Goal: Check status: Check status

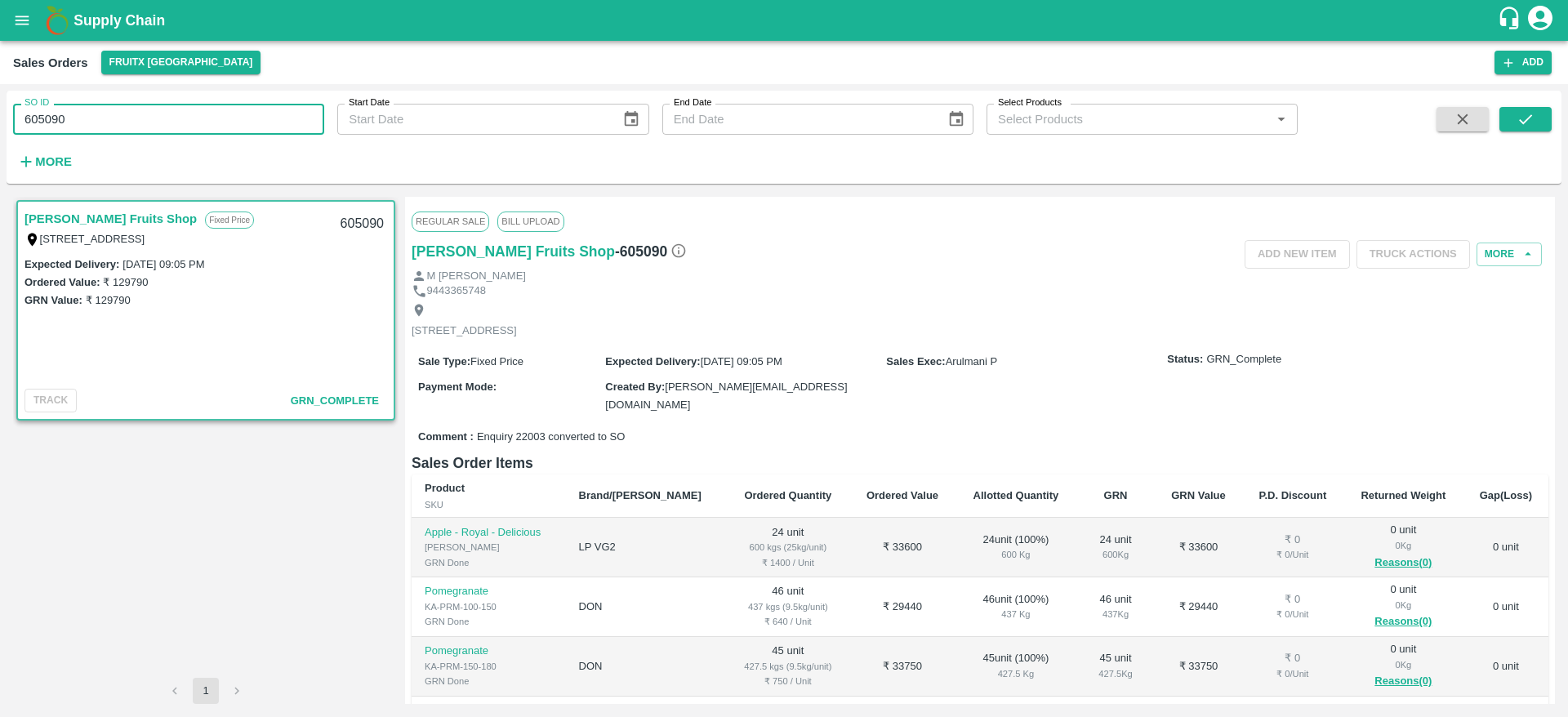
click at [113, 128] on input "605090" at bounding box center [168, 119] width 311 height 31
type input "605056"
click at [1518, 112] on icon "submit" at bounding box center [1525, 119] width 18 height 18
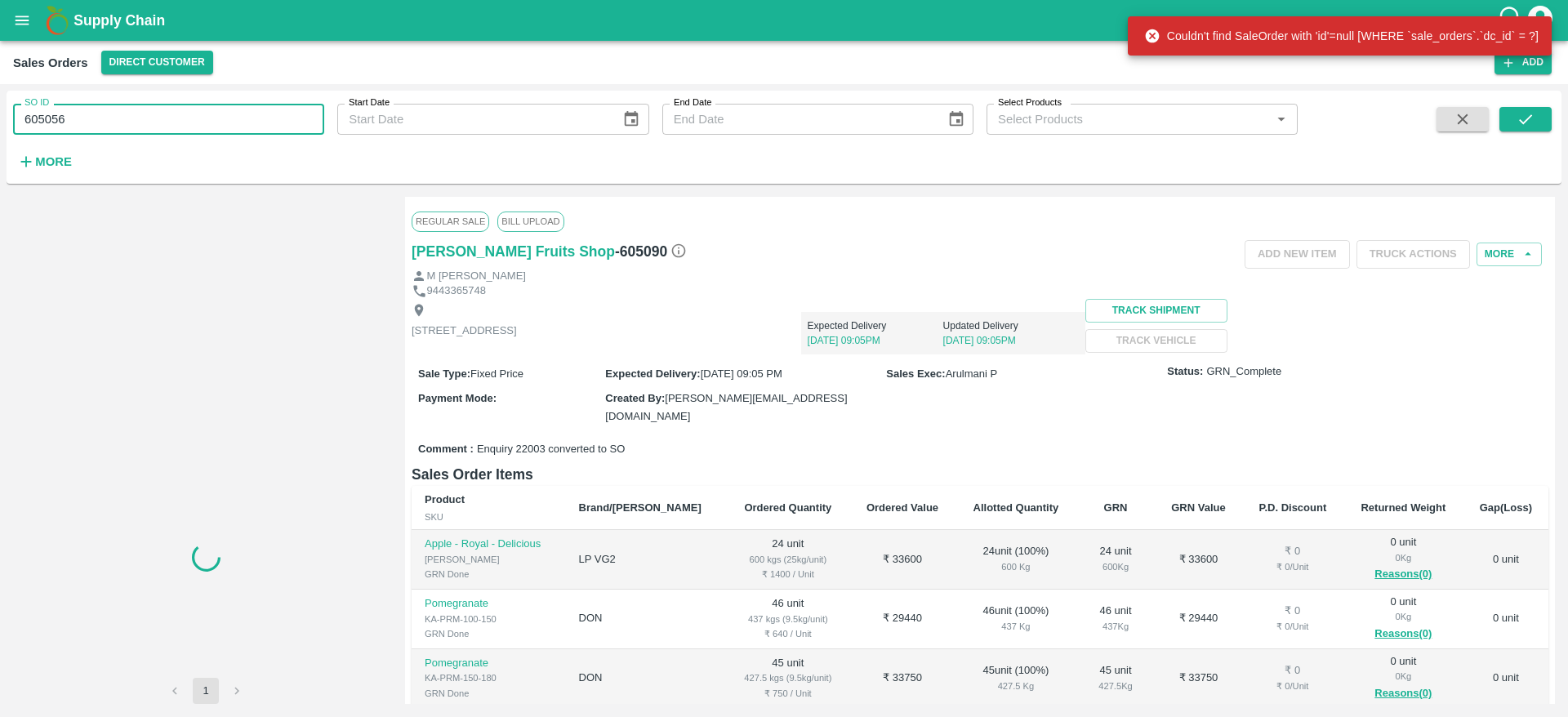
click at [162, 116] on input "605056" at bounding box center [168, 119] width 311 height 31
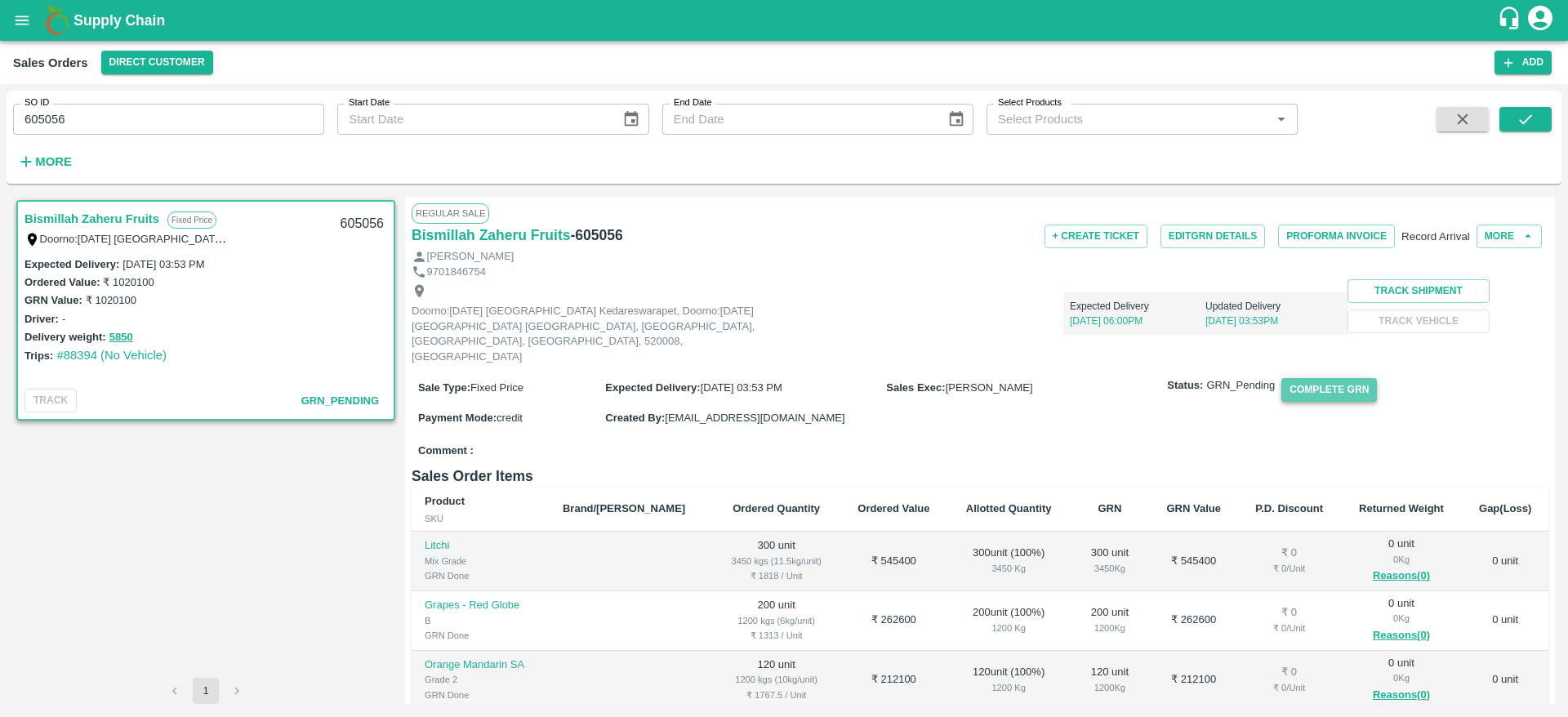
click at [1346, 391] on button "Complete GRN" at bounding box center [1330, 390] width 95 height 23
drag, startPoint x: 104, startPoint y: 122, endPoint x: 0, endPoint y: 143, distance: 106.1
click at [0, 143] on div "SO ID 605056 SO ID Start Date Start Date End Date End Date Select Products Sele…" at bounding box center [784, 400] width 1568 height 633
click at [18, 29] on icon "open drawer" at bounding box center [22, 20] width 18 height 18
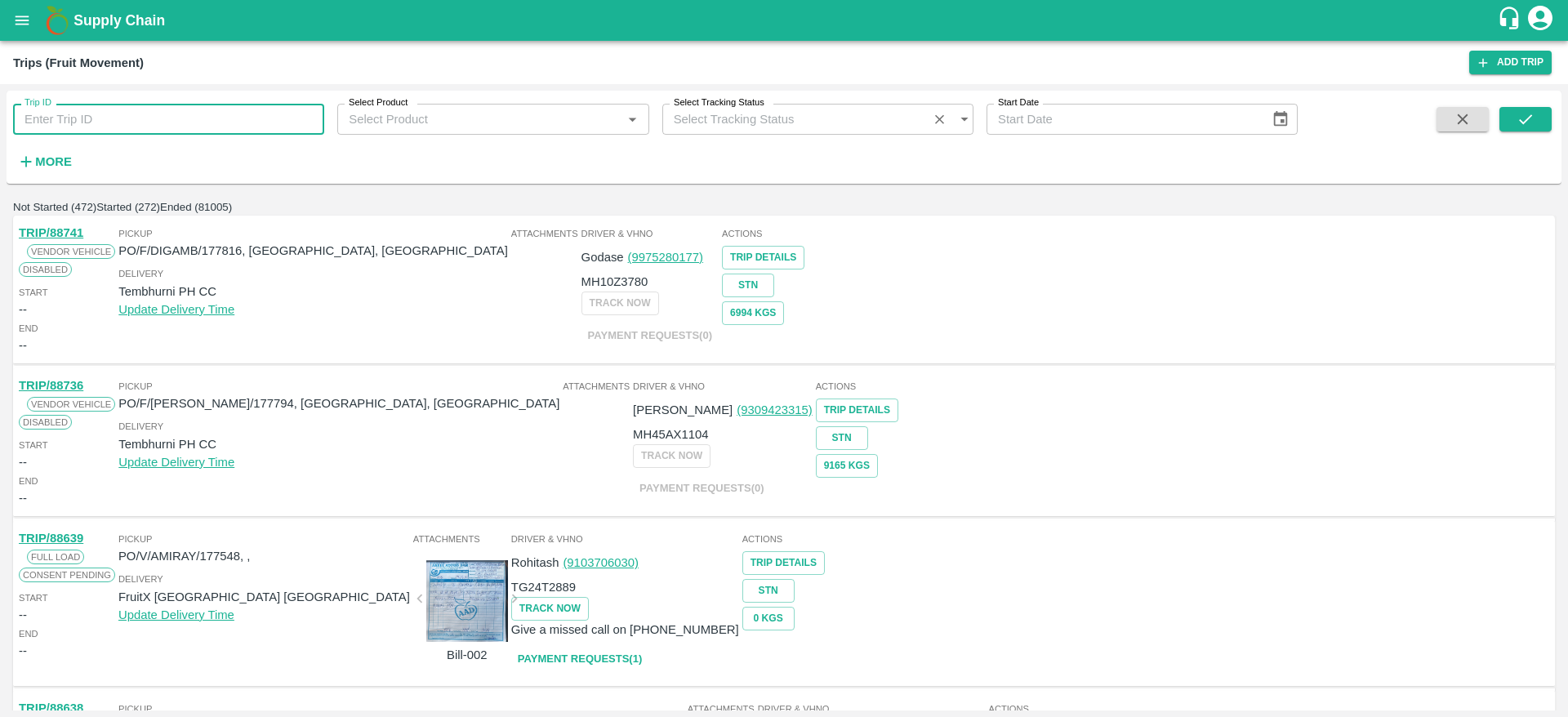
click at [277, 127] on input "Trip ID" at bounding box center [168, 119] width 311 height 31
paste input "75810"
click at [1520, 116] on icon "submit" at bounding box center [1525, 119] width 18 height 18
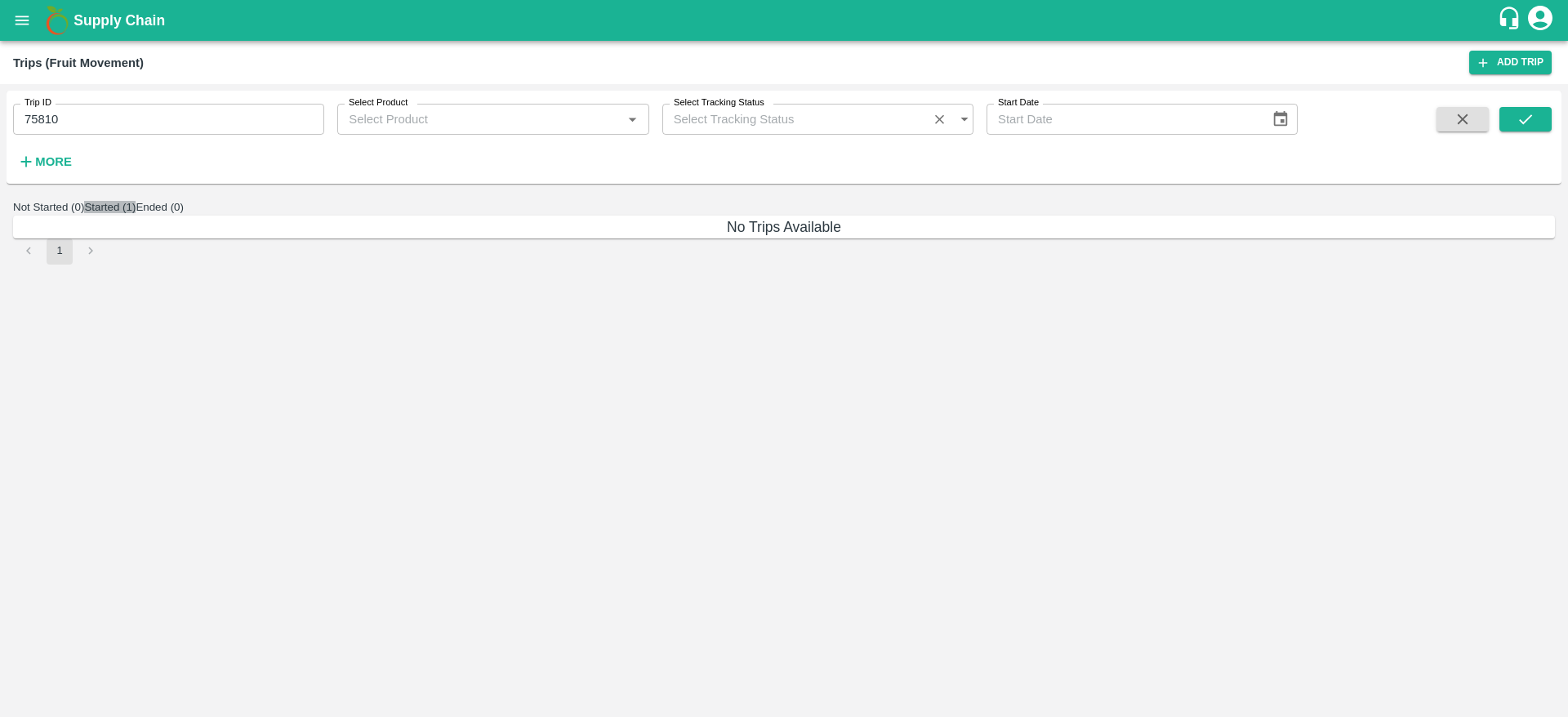
click at [136, 213] on button "Started (1)" at bounding box center [109, 207] width 51 height 12
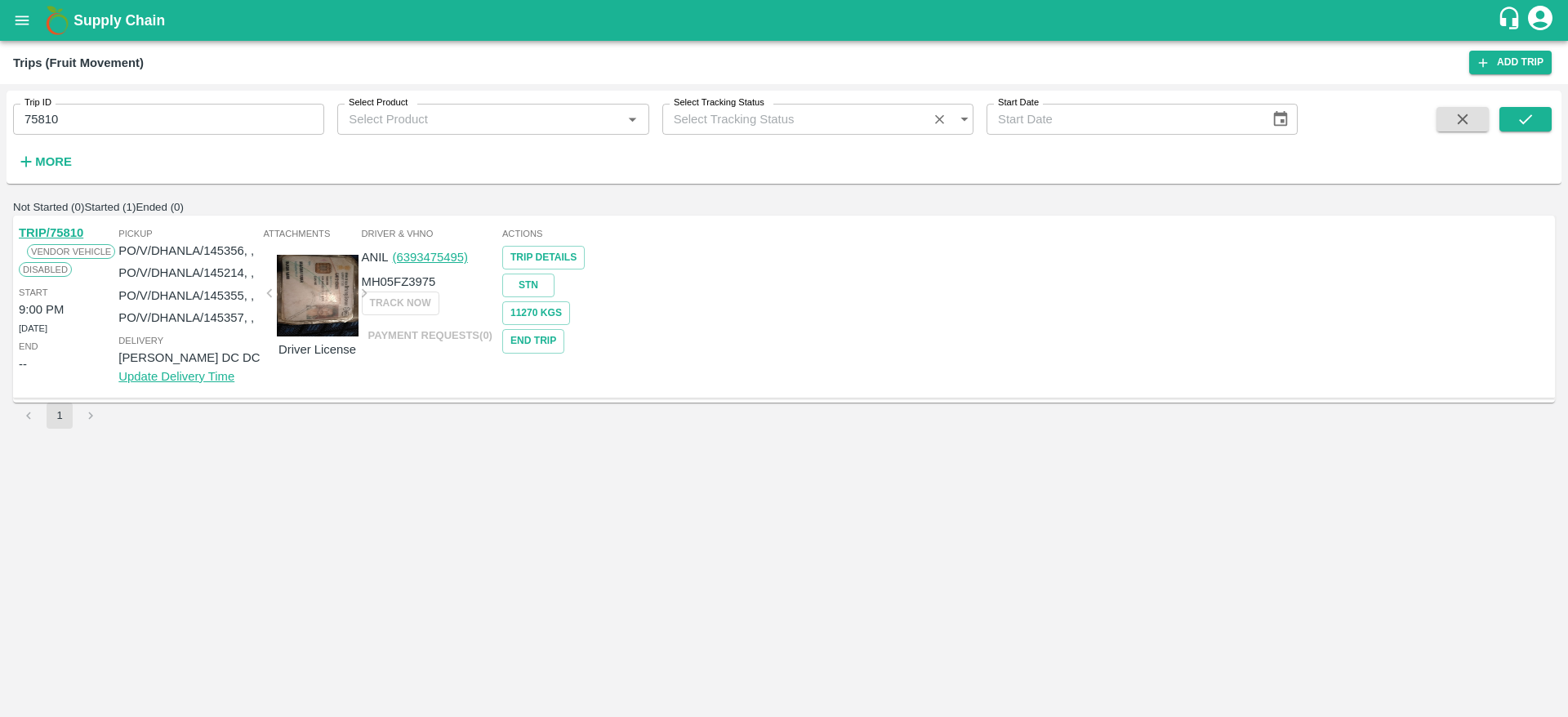
click at [79, 239] on link "TRIP/75810" at bounding box center [50, 233] width 65 height 13
click at [260, 260] on p "PO/V/DHANLA/145356, ," at bounding box center [189, 251] width 141 height 18
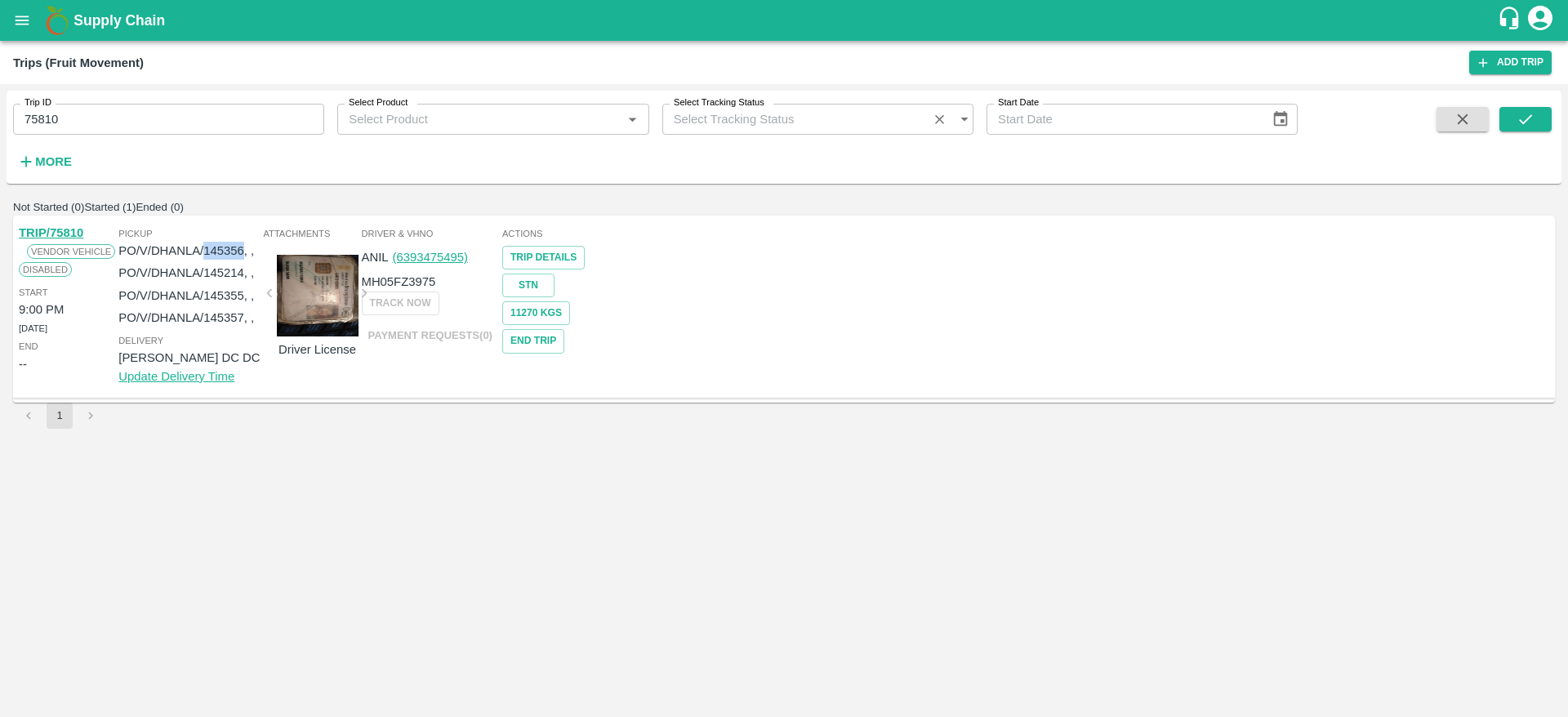
drag, startPoint x: 362, startPoint y: 269, endPoint x: 398, endPoint y: 268, distance: 36.0
click at [260, 260] on p "PO/V/DHANLA/145356, ," at bounding box center [189, 251] width 141 height 18
copy p "145356"
drag, startPoint x: 89, startPoint y: 118, endPoint x: 0, endPoint y: 143, distance: 92.4
click at [0, 143] on div "Trip ID 75810 Trip ID Select Product Select Product   * Select Tracking Status …" at bounding box center [784, 400] width 1568 height 633
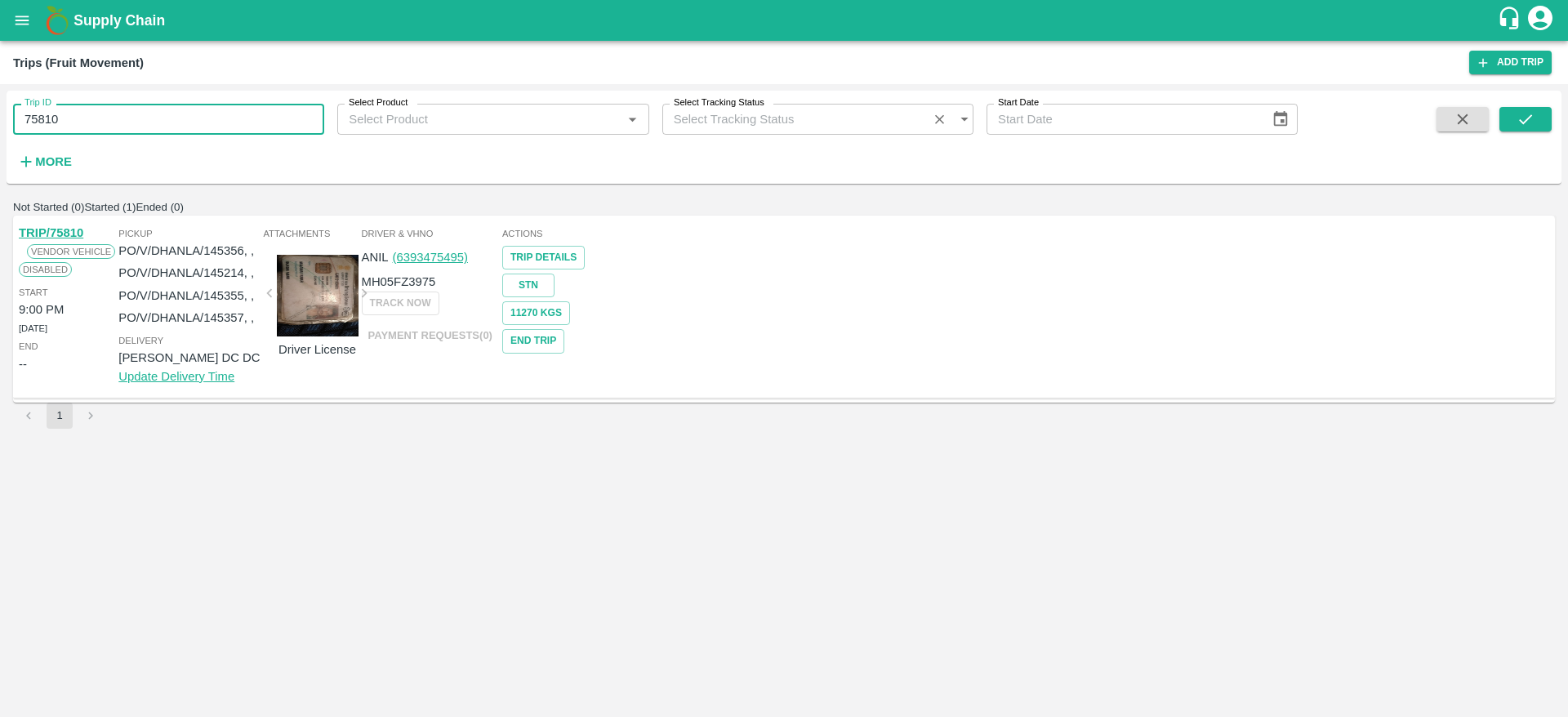
paste input "text"
type input "145356"
click at [260, 326] on p "PO/V/DHANLA/145357, ," at bounding box center [189, 317] width 141 height 18
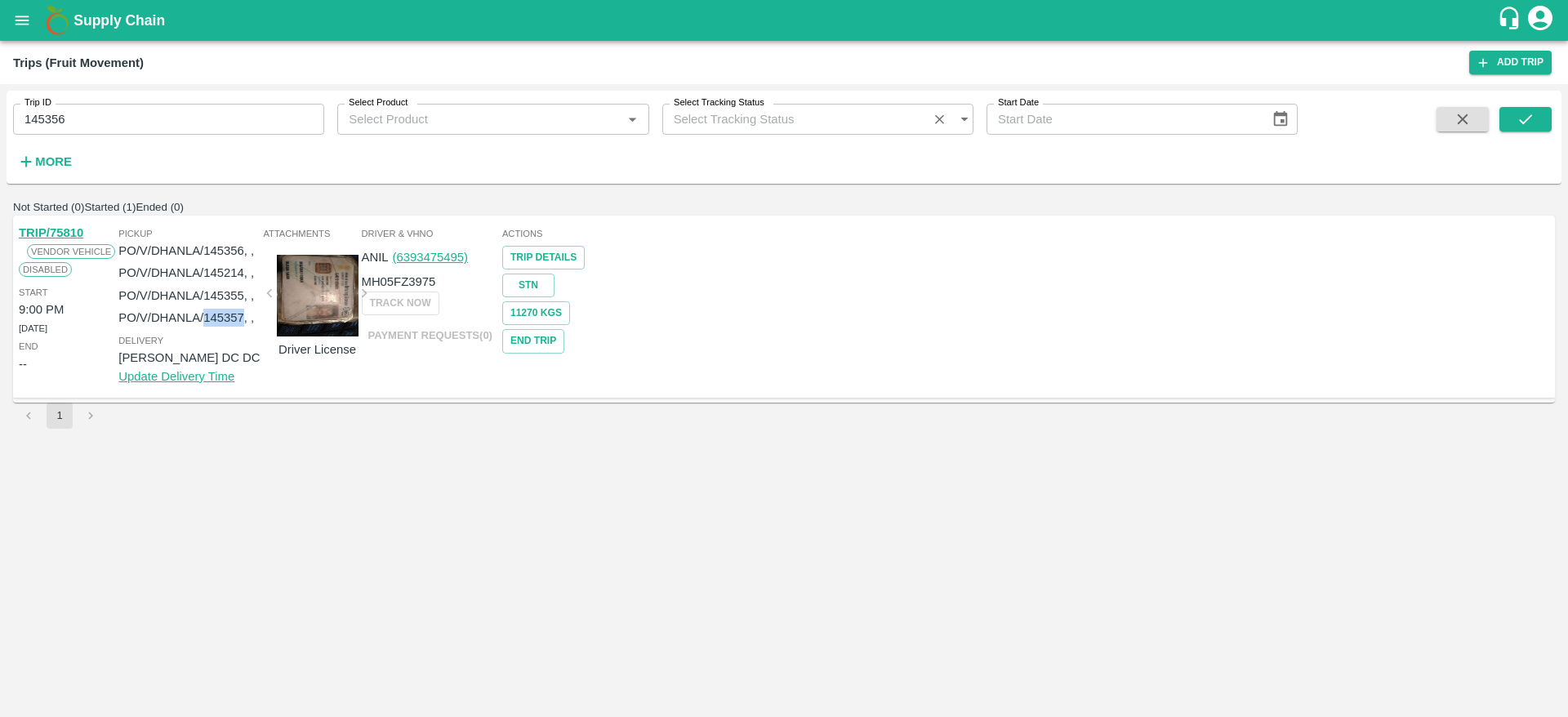
copy p "145357"
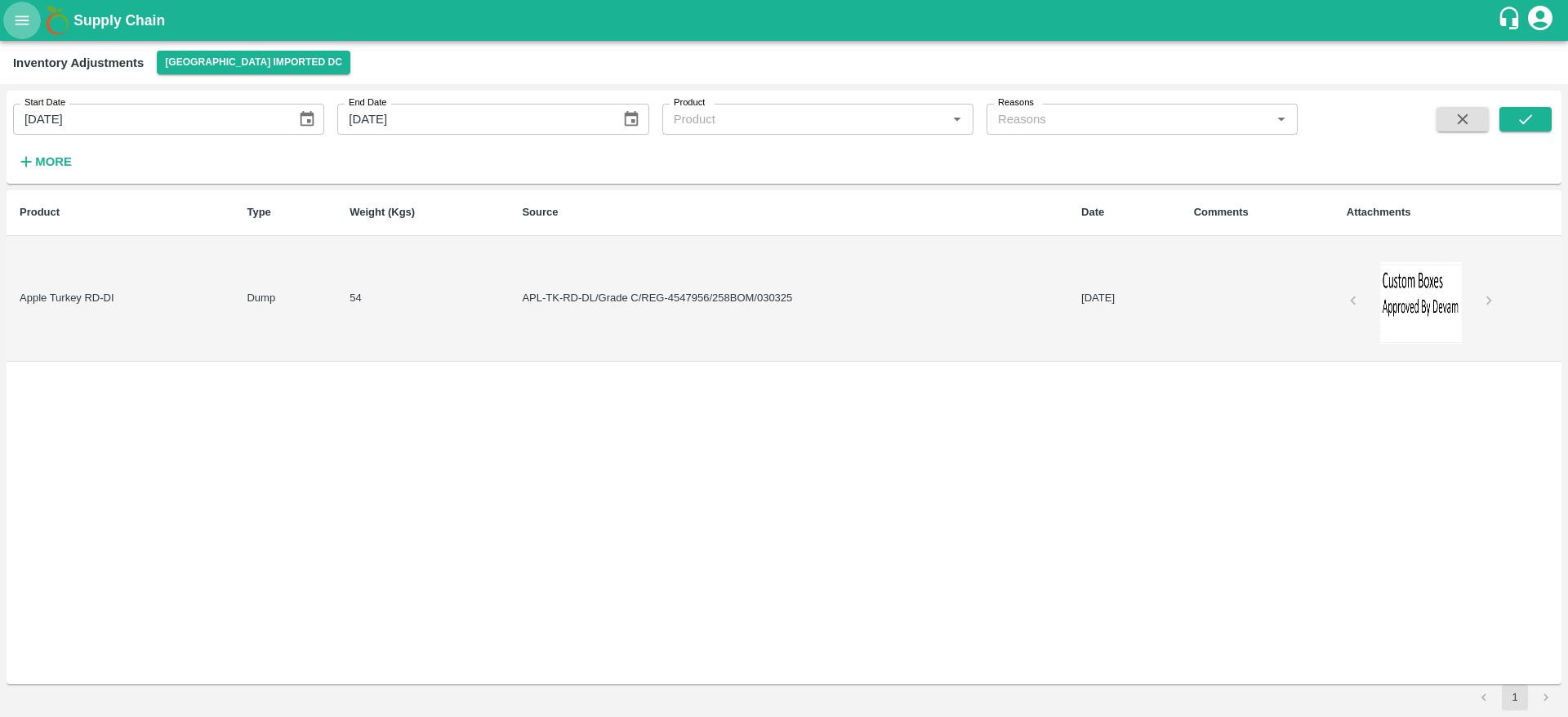
drag, startPoint x: 0, startPoint y: 0, endPoint x: 23, endPoint y: 14, distance: 26.9
click at [23, 14] on icon "open drawer" at bounding box center [22, 20] width 18 height 18
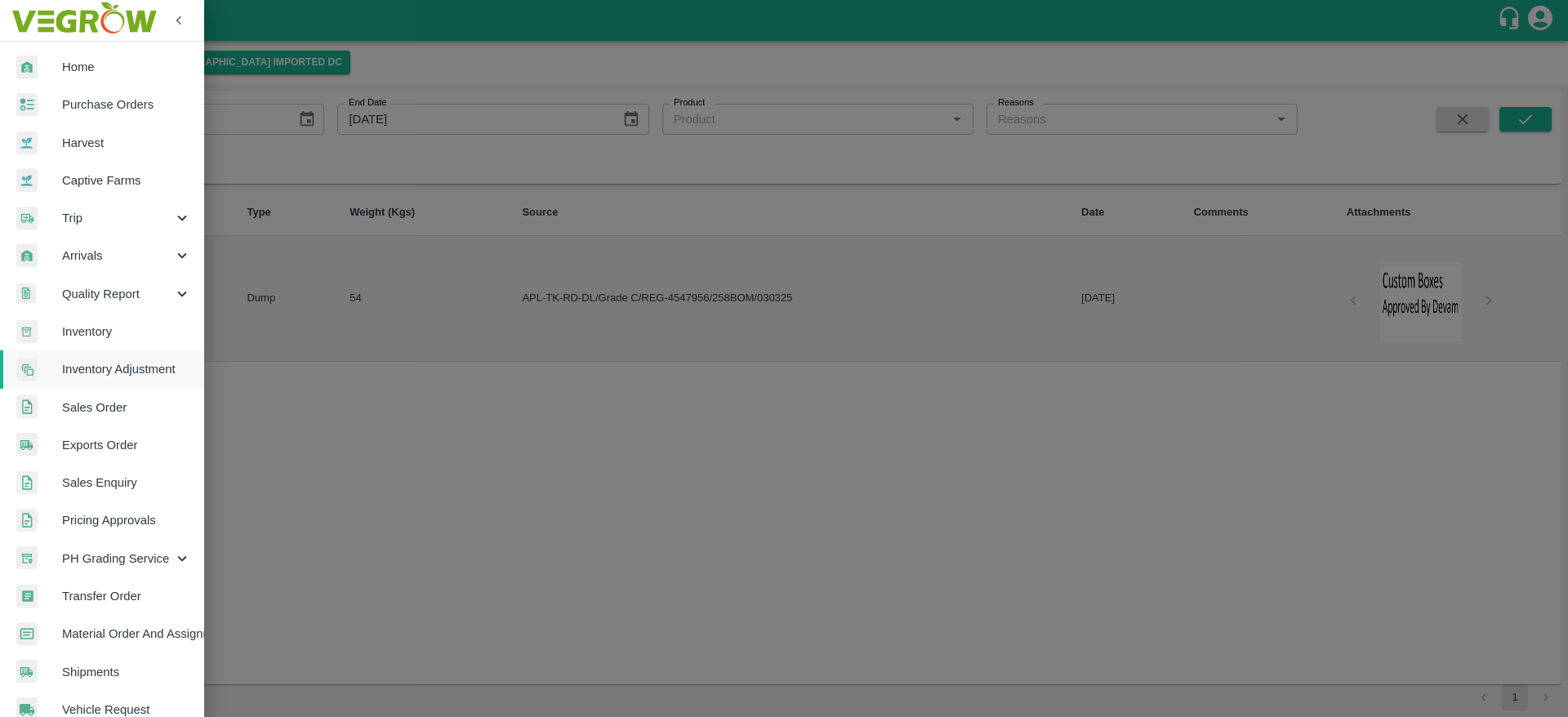
click at [158, 114] on link "Purchase Orders" at bounding box center [102, 105] width 204 height 37
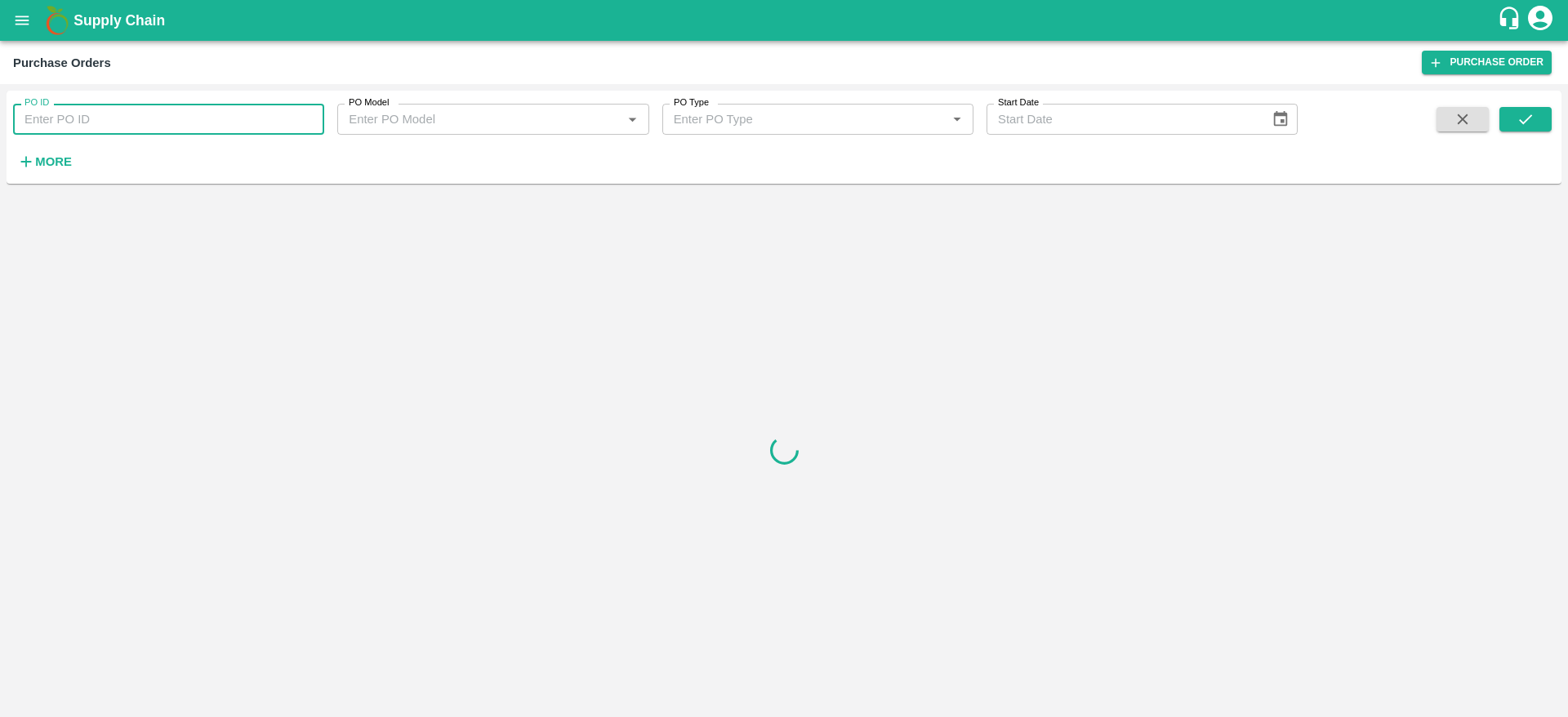
click at [181, 123] on input "PO ID" at bounding box center [168, 119] width 311 height 31
paste input "145356"
click at [1546, 117] on button "submit" at bounding box center [1526, 119] width 52 height 24
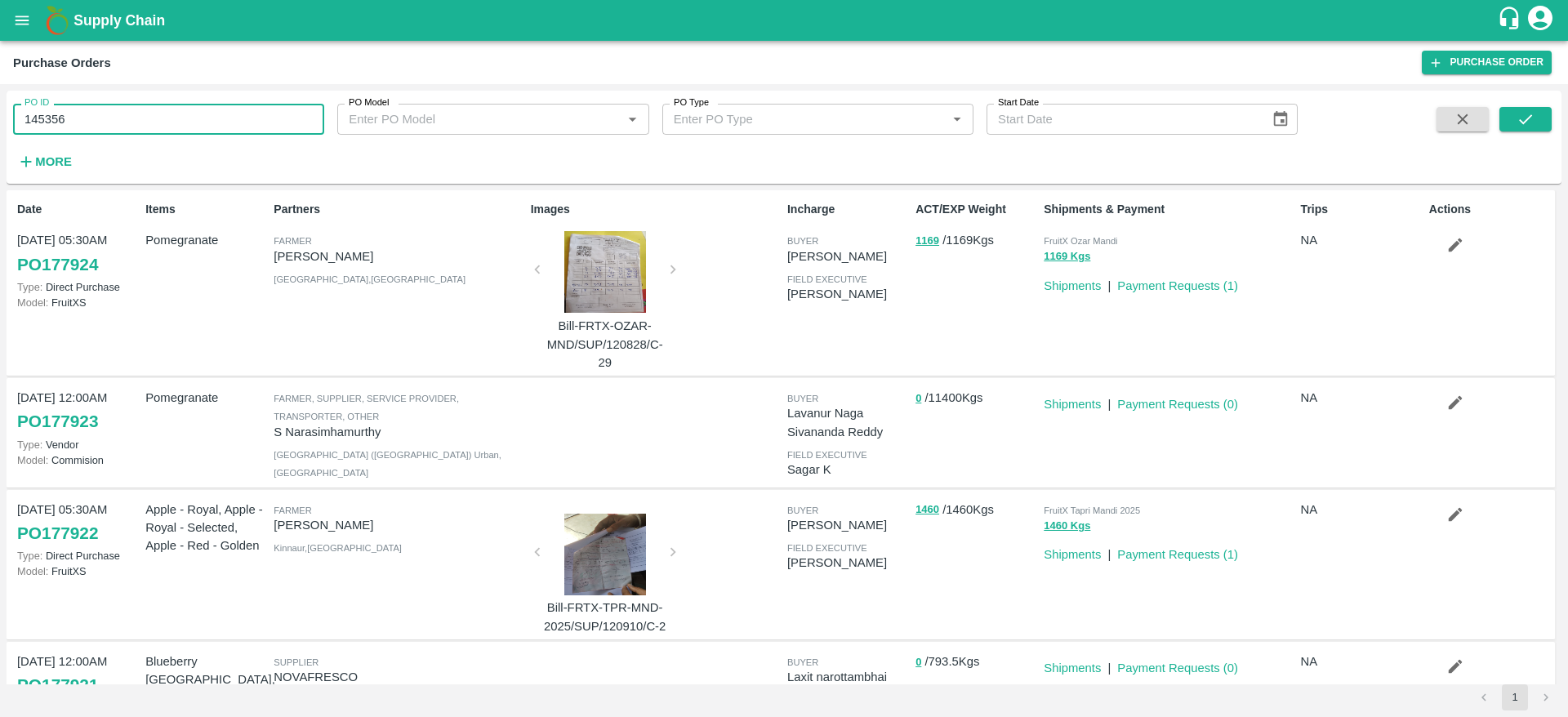
click at [158, 108] on input "145356" at bounding box center [168, 119] width 311 height 31
click at [1525, 124] on icon "submit" at bounding box center [1525, 119] width 18 height 18
click at [185, 122] on input "145356" at bounding box center [168, 119] width 311 height 31
click at [1532, 113] on icon "submit" at bounding box center [1525, 119] width 18 height 18
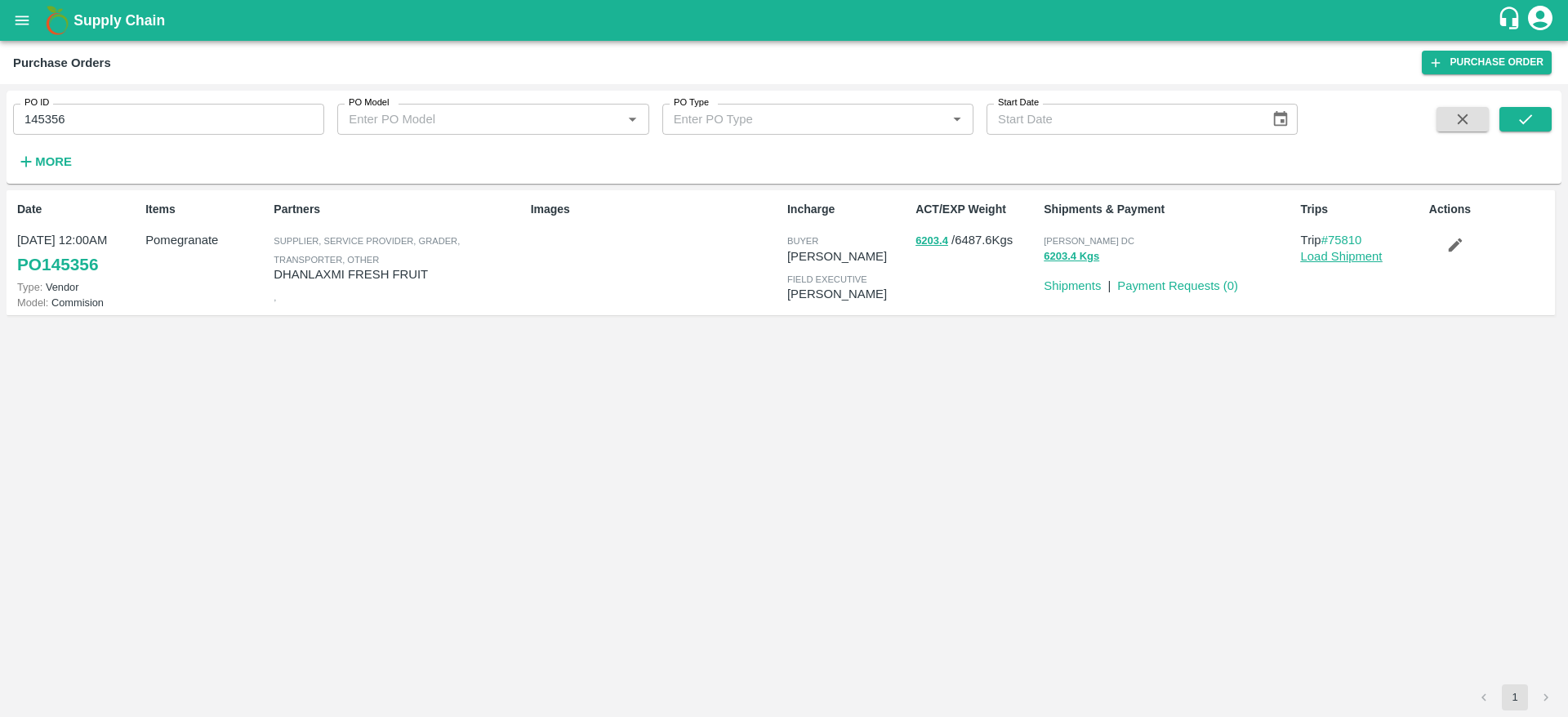
click at [1374, 258] on link "Load Shipment" at bounding box center [1342, 256] width 81 height 13
drag, startPoint x: 96, startPoint y: 129, endPoint x: 9, endPoint y: 129, distance: 87.0
click at [9, 129] on div "PO ID 145356 PO ID" at bounding box center [162, 112] width 324 height 44
paste input "text"
type input "145357"
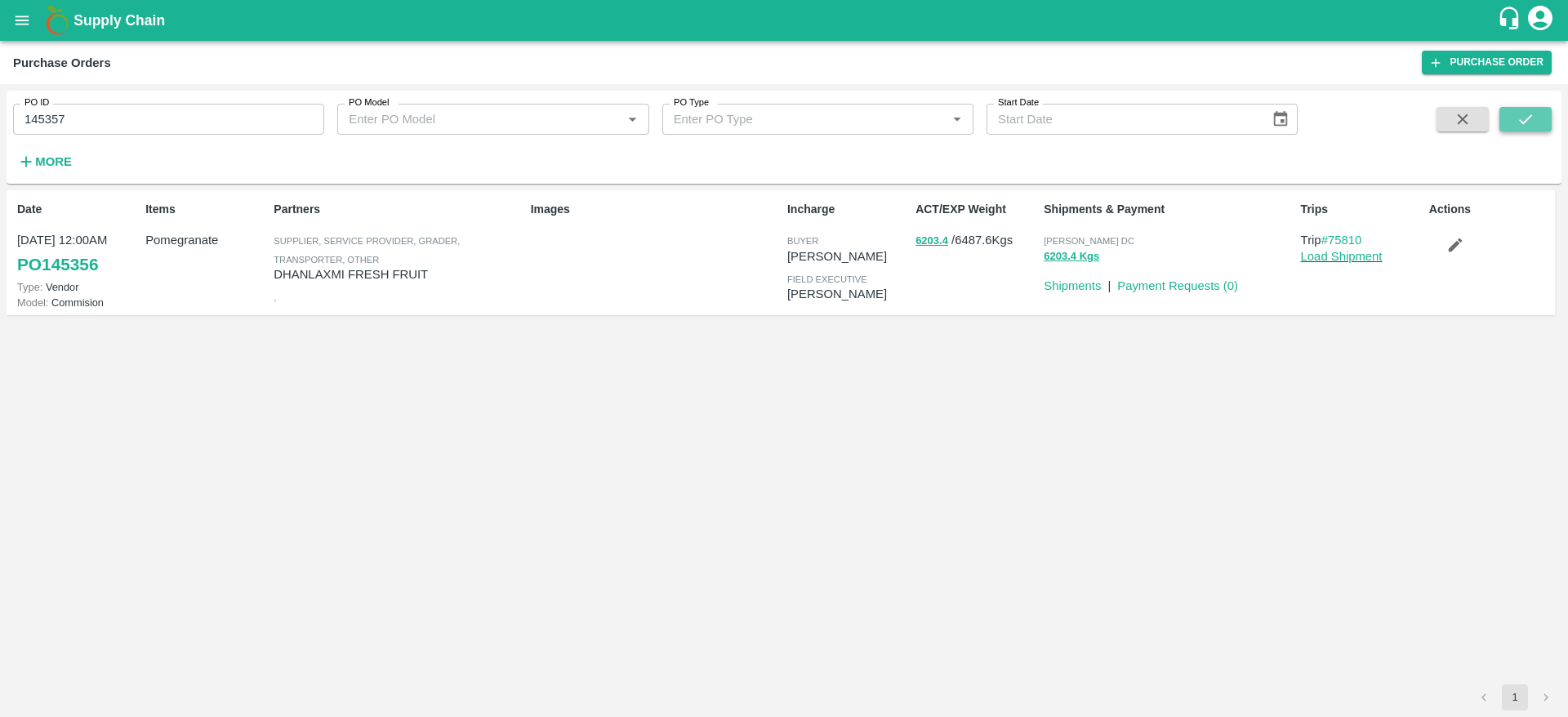
click at [1506, 118] on button "submit" at bounding box center [1526, 119] width 52 height 24
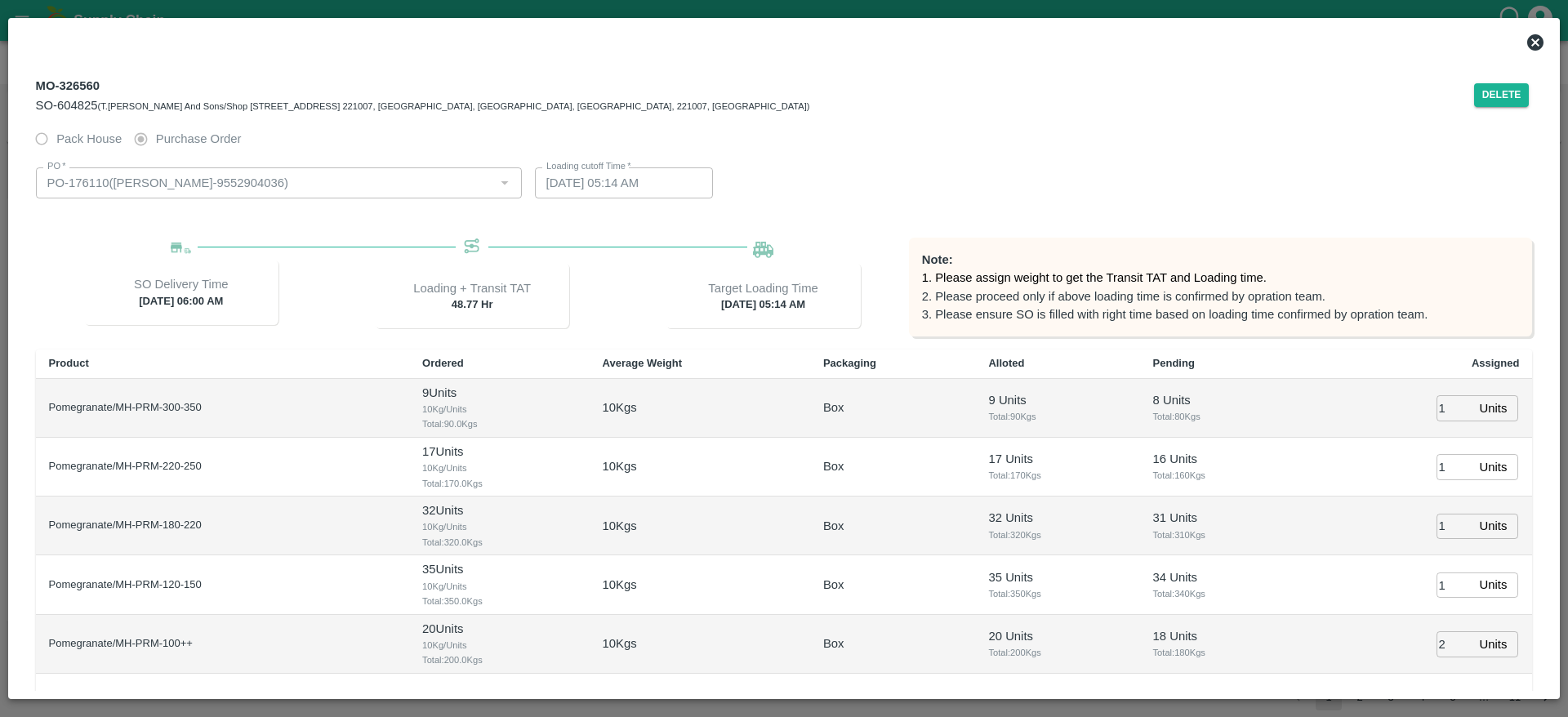
drag, startPoint x: 1547, startPoint y: 41, endPoint x: 1538, endPoint y: 40, distance: 9.1
click at [1538, 40] on div at bounding box center [784, 42] width 1536 height 33
click at [1538, 40] on icon at bounding box center [1535, 42] width 20 height 20
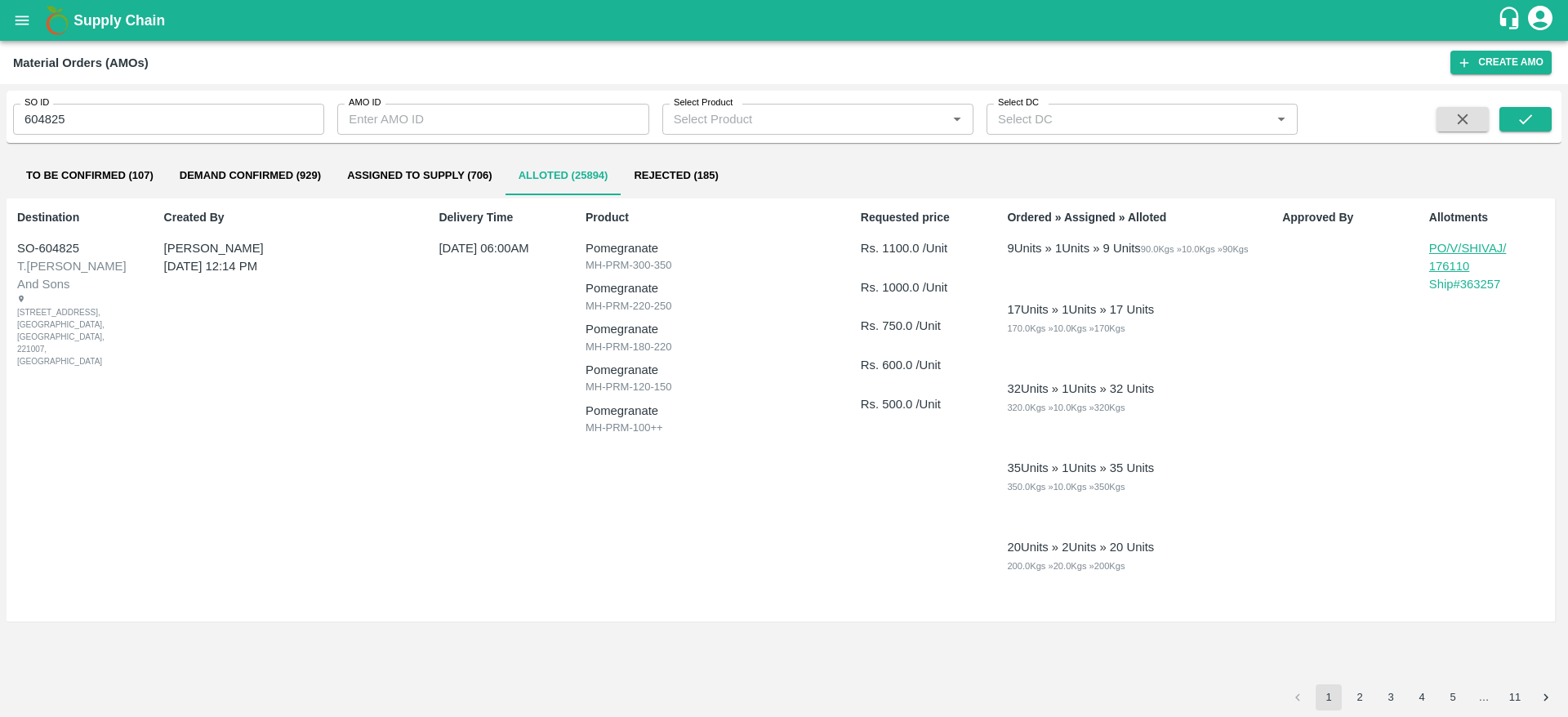
click at [7, 12] on button "open drawer" at bounding box center [22, 21] width 37 height 37
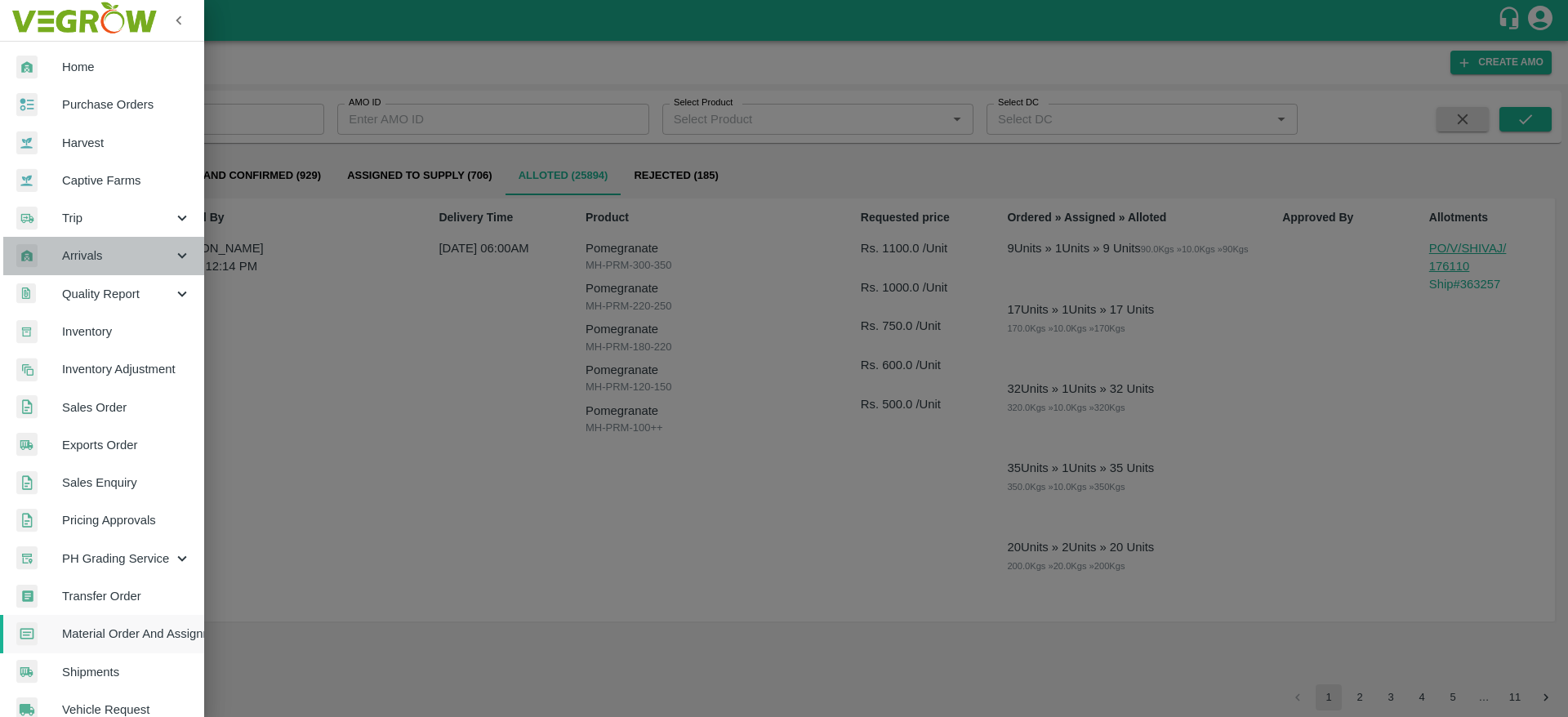
click at [133, 269] on div "Arrivals" at bounding box center [102, 255] width 204 height 37
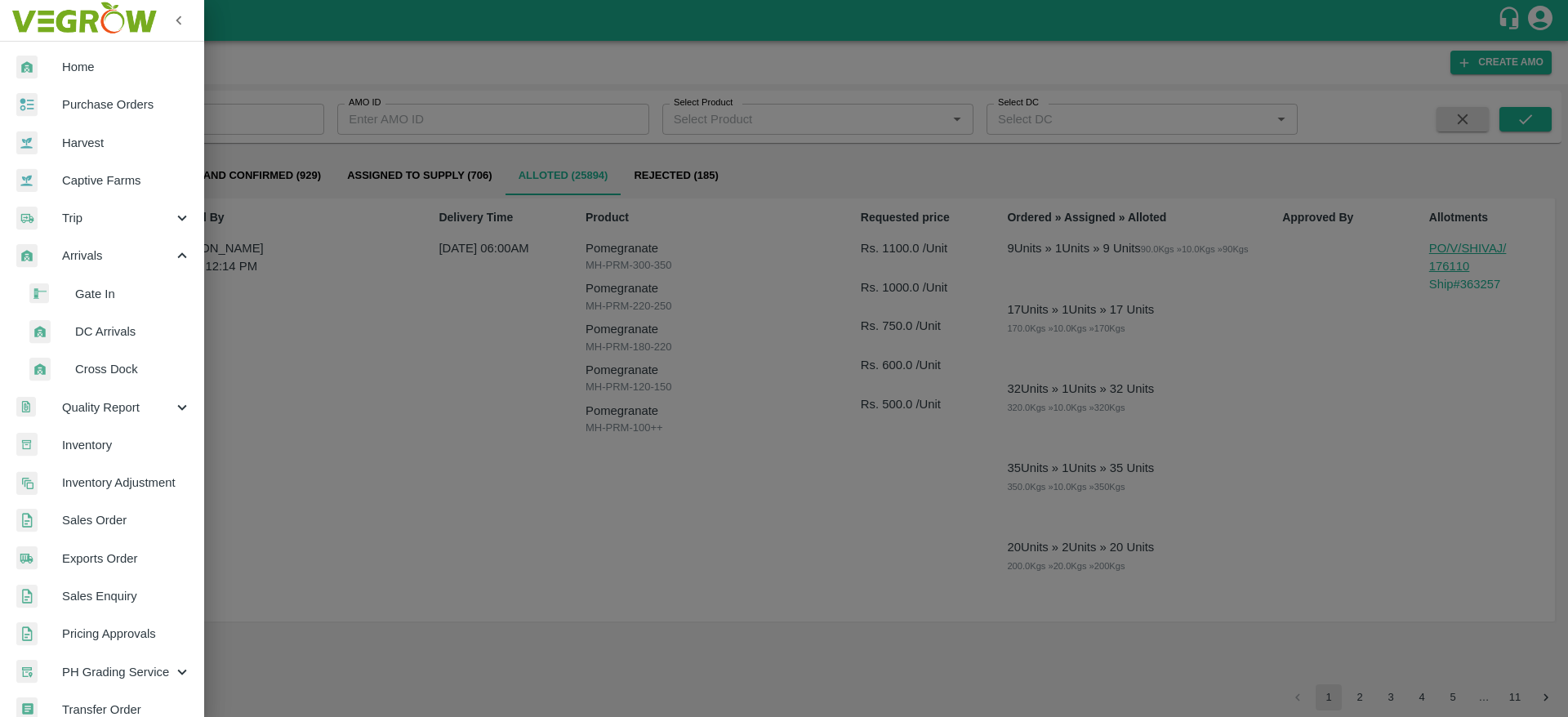
click at [126, 319] on li "DC Arrivals" at bounding box center [108, 332] width 191 height 37
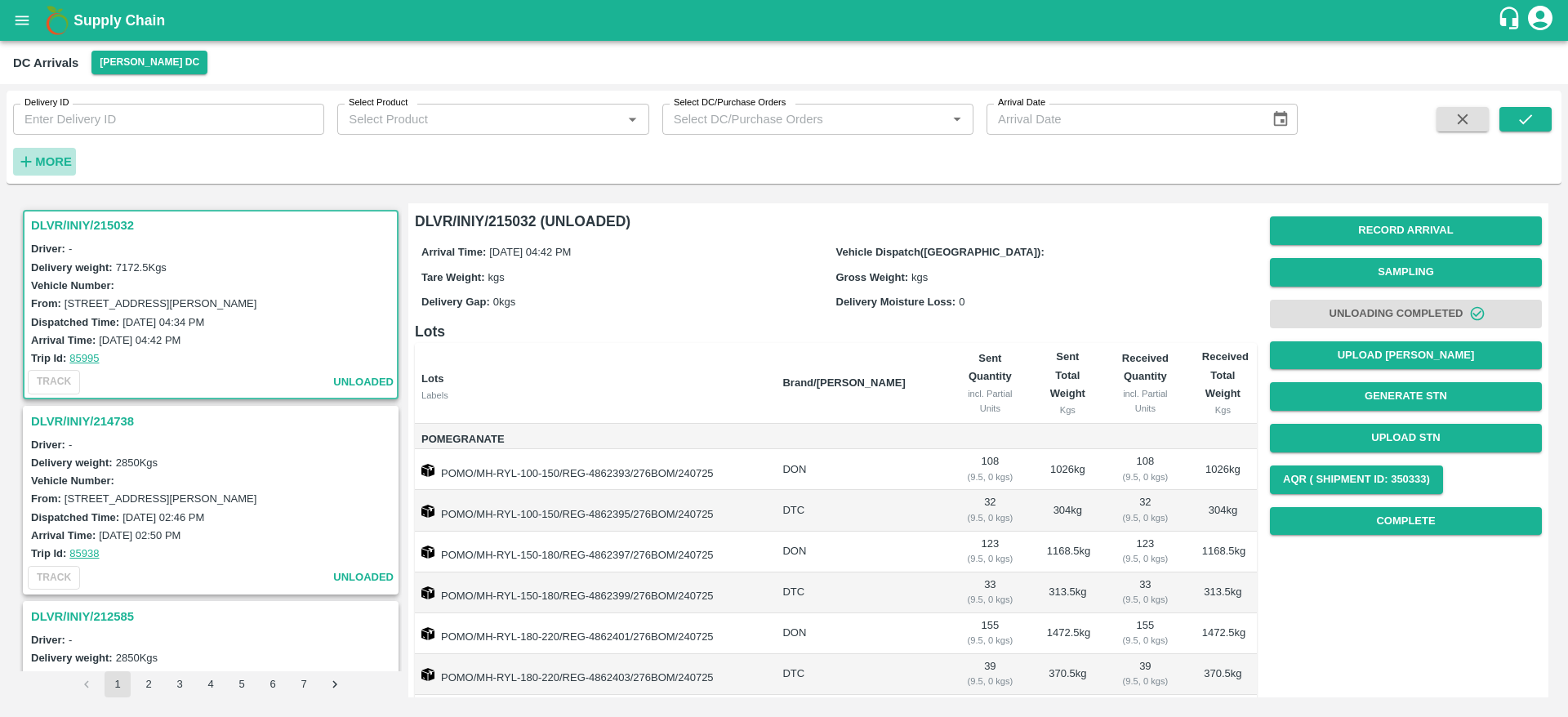
click at [50, 162] on strong "More" at bounding box center [53, 162] width 36 height 13
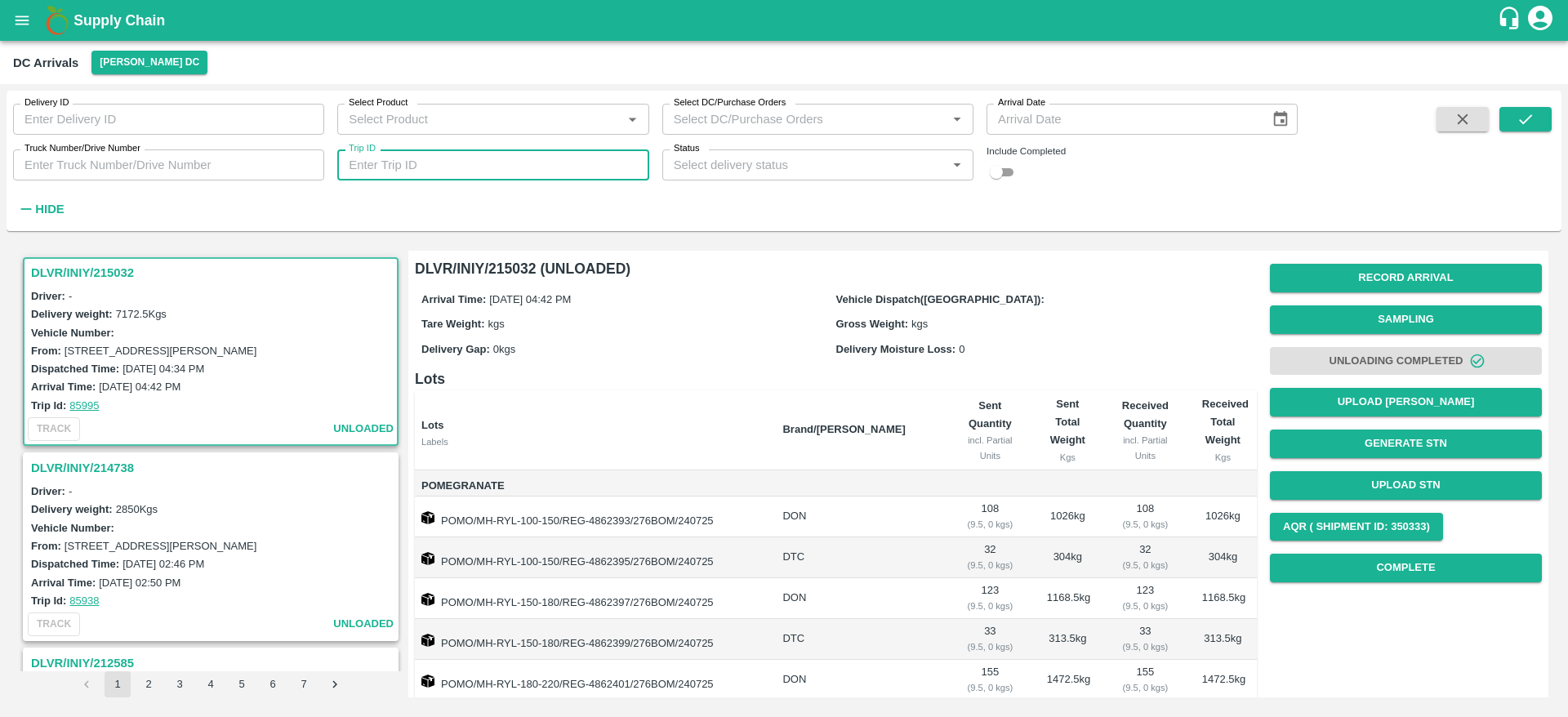
click at [456, 157] on input "Trip ID" at bounding box center [493, 165] width 311 height 31
type input "75810"
click at [1003, 171] on input "checkbox" at bounding box center [996, 172] width 59 height 20
checkbox input "true"
click at [1513, 104] on div "Delivery ID Delivery ID Select Product Select Product   * Select DC/Purchase Or…" at bounding box center [784, 161] width 1555 height 127
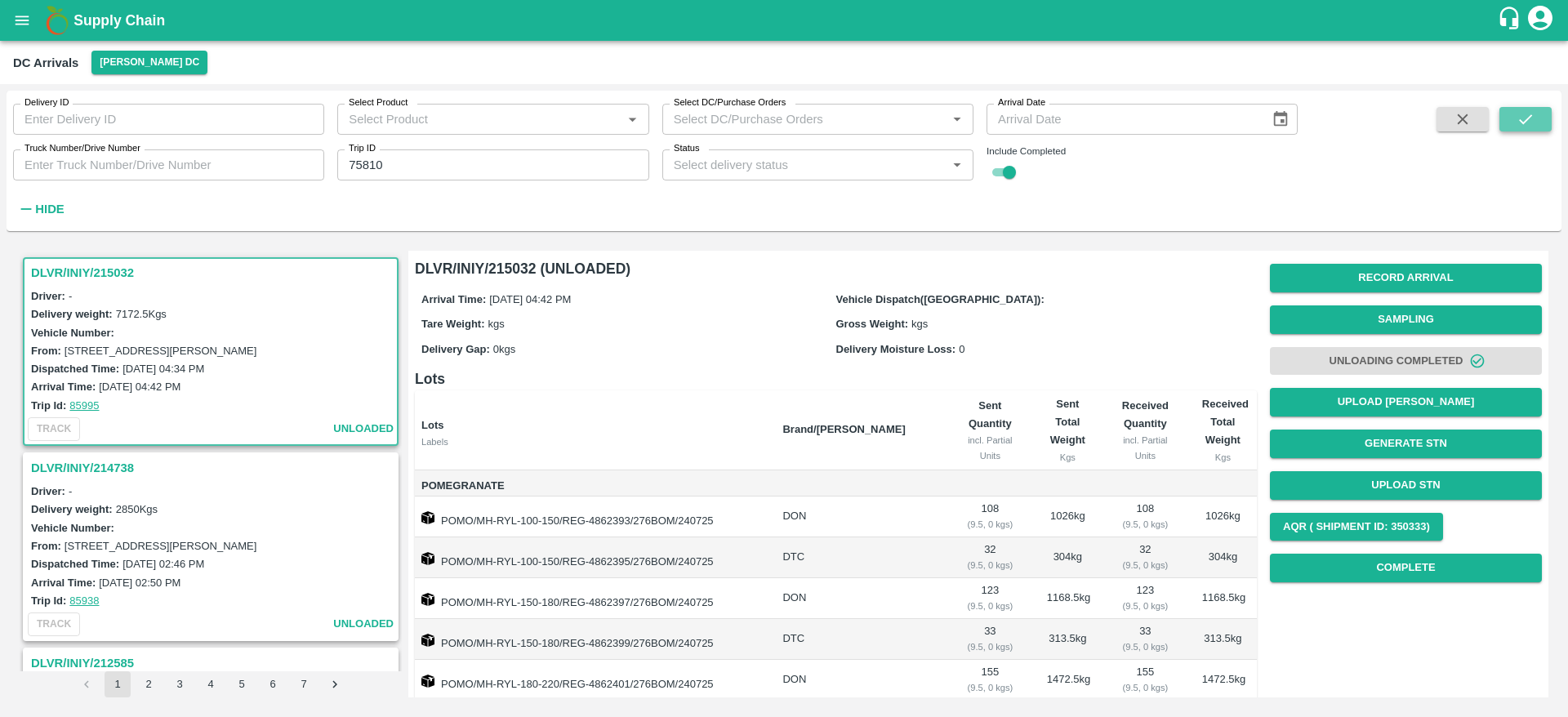
click at [1517, 113] on icon "submit" at bounding box center [1525, 119] width 18 height 18
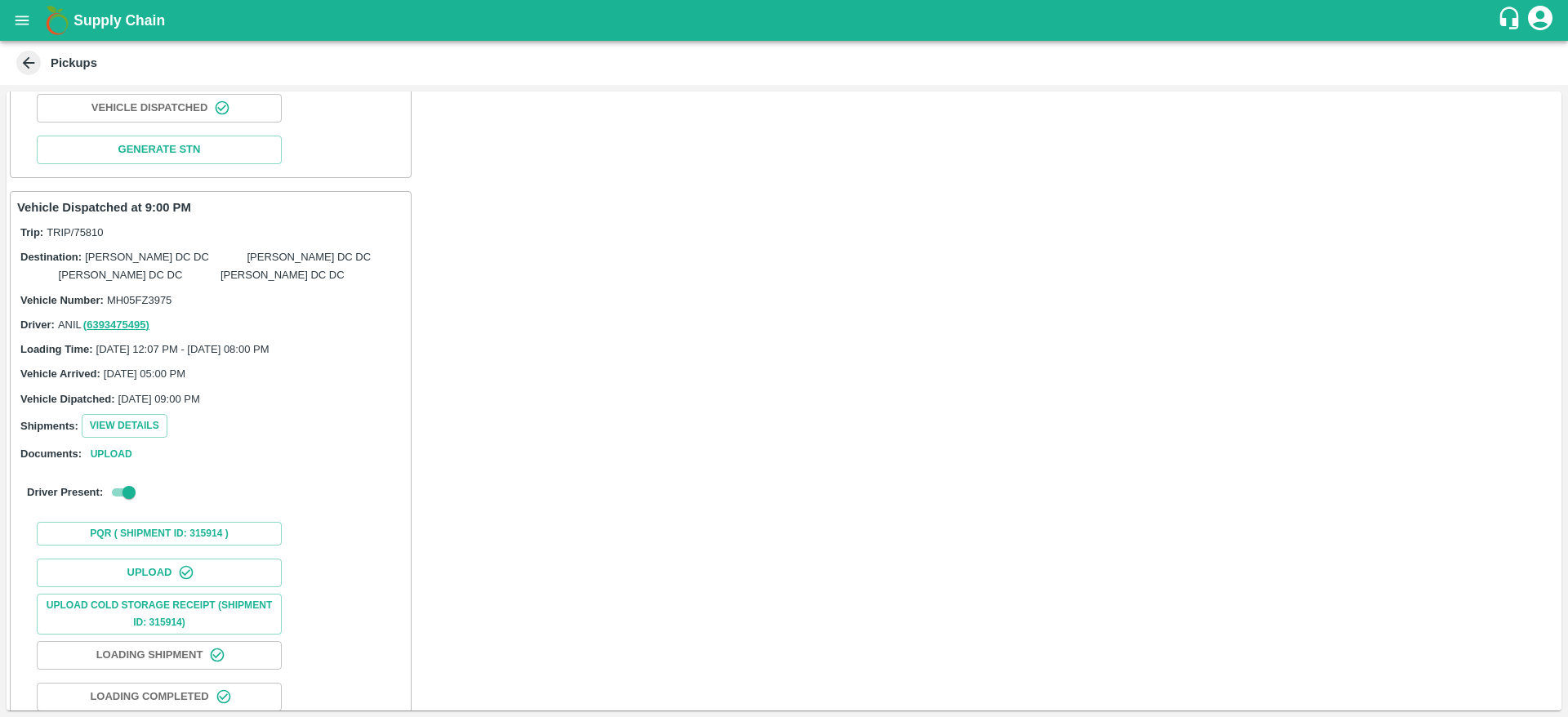
scroll to position [1902, 0]
